Goal: Task Accomplishment & Management: Use online tool/utility

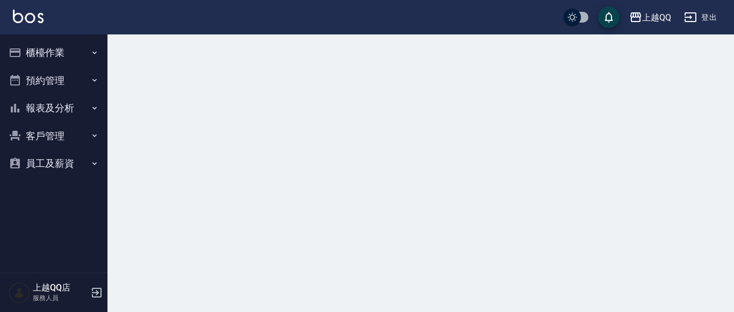
click at [35, 55] on button "櫃檯作業" at bounding box center [53, 53] width 99 height 28
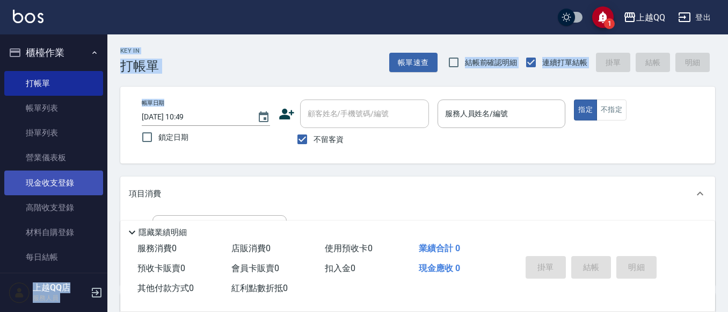
drag, startPoint x: 108, startPoint y: 84, endPoint x: 87, endPoint y: 178, distance: 96.3
click at [87, 178] on div "1 上越QQ 登出 櫃檯作業 打帳單 帳單列表 掛單列表 營業儀表板 現金收支登錄 高階收支登錄 材料自購登錄 每日結帳 排班表 現場電腦打卡 預約管理 預約…" at bounding box center [364, 249] width 728 height 499
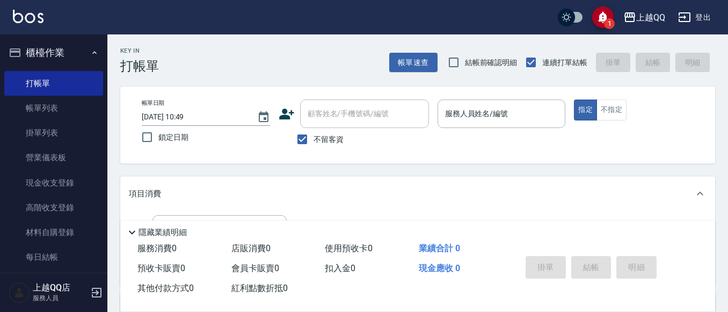
drag, startPoint x: 102, startPoint y: 155, endPoint x: 101, endPoint y: 216, distance: 61.2
click at [101, 216] on nav "櫃檯作業 打帳單 帳單列表 掛單列表 營業儀表板 現金收支登錄 高階收支登錄 材料自購登錄 每日結帳 排班表 現場電腦打卡 預約管理 預約管理 單日預約紀錄 …" at bounding box center [53, 153] width 107 height 238
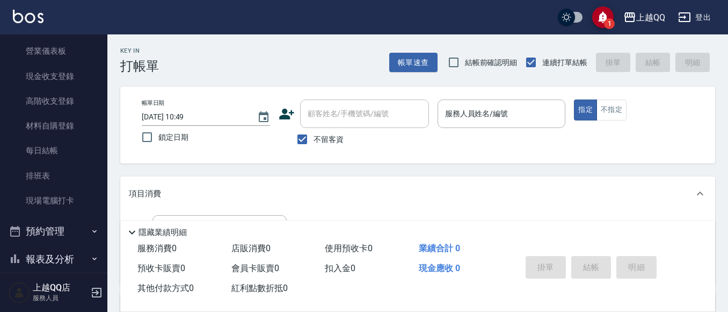
scroll to position [128, 0]
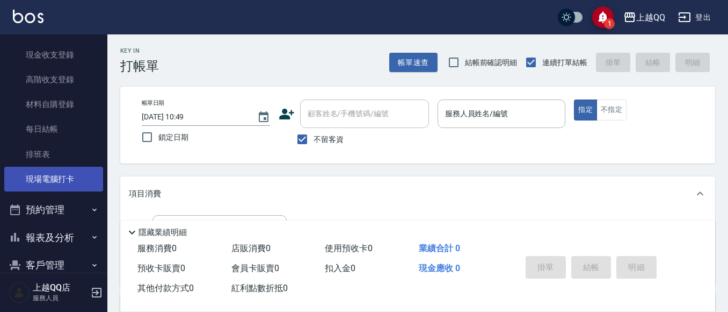
click at [79, 179] on link "現場電腦打卡" at bounding box center [53, 178] width 99 height 25
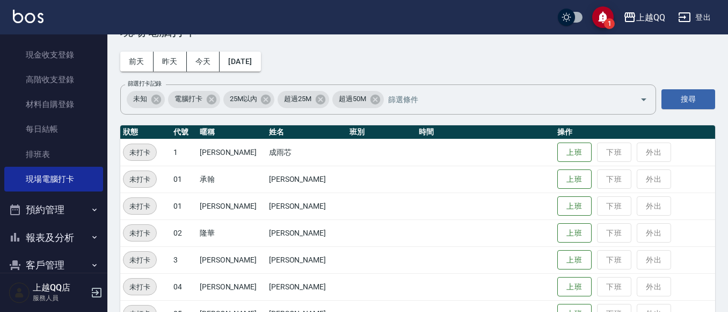
scroll to position [54, 0]
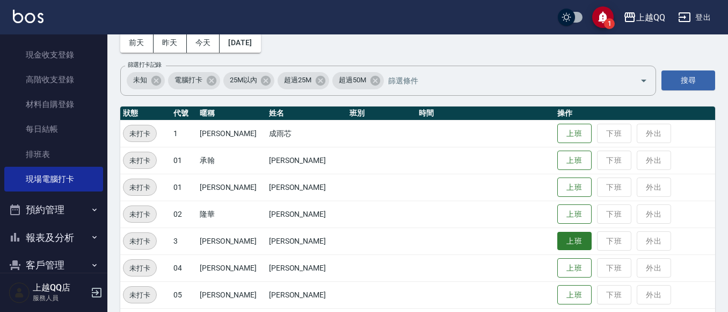
click at [546, 248] on button "上班" at bounding box center [574, 240] width 34 height 19
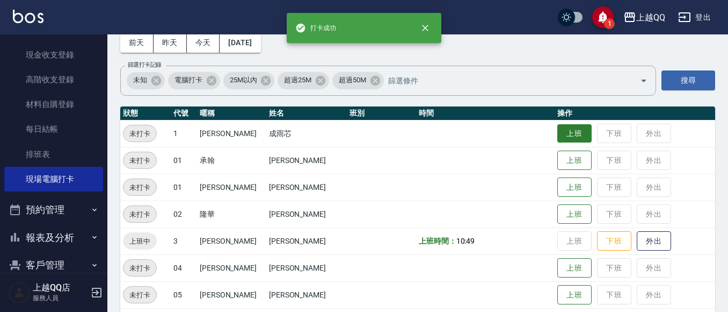
click at [546, 136] on button "上班" at bounding box center [574, 133] width 34 height 19
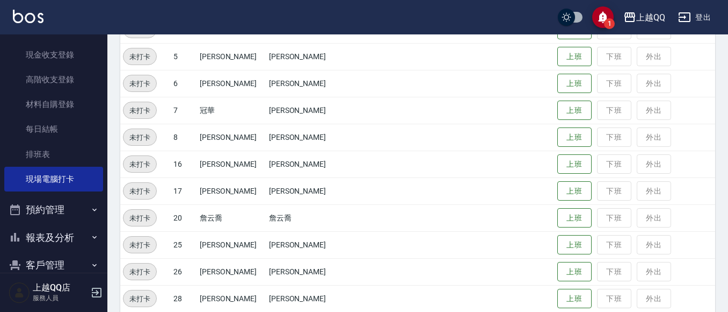
scroll to position [359, 0]
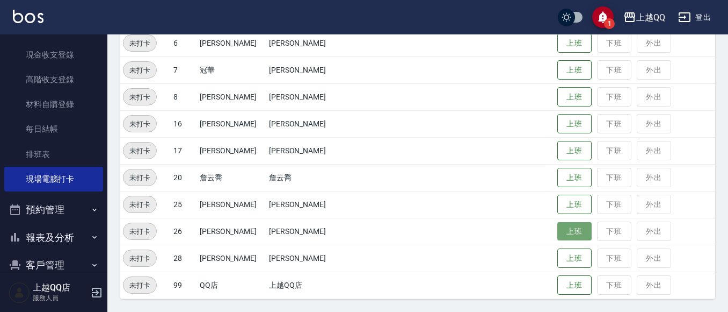
click at [546, 231] on button "上班" at bounding box center [574, 231] width 34 height 19
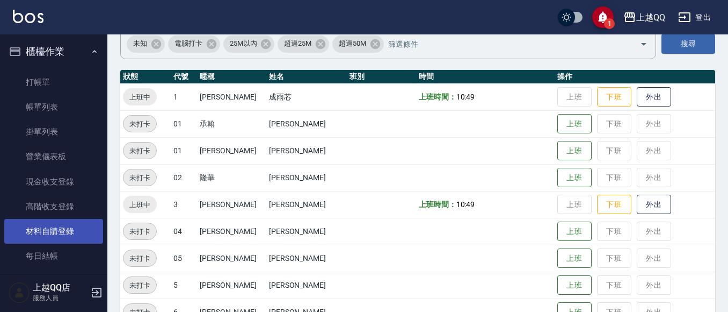
scroll to position [0, 0]
